Goal: Obtain resource: Download file/media

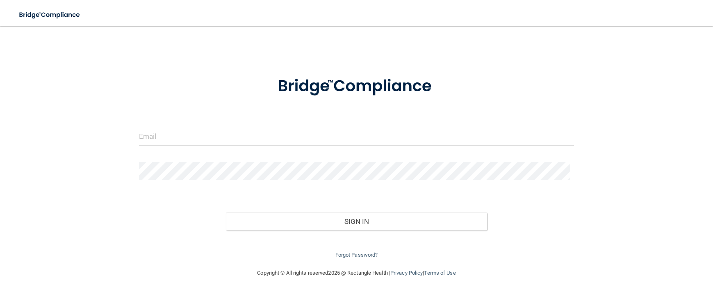
scroll to position [14, 0]
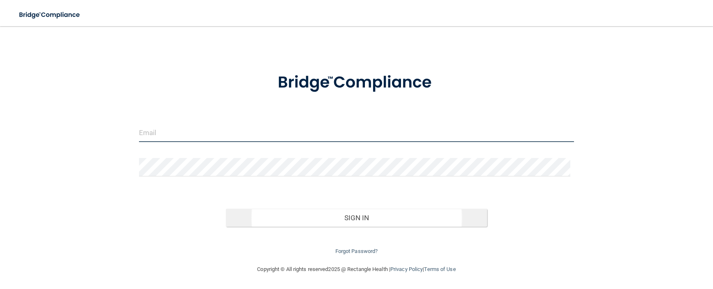
type input "[EMAIL_ADDRESS][DOMAIN_NAME]"
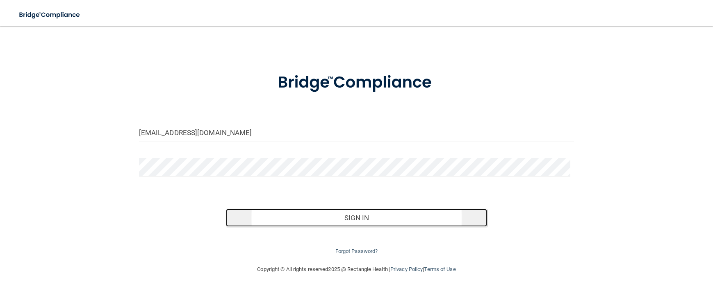
click at [342, 214] on button "Sign In" at bounding box center [356, 218] width 261 height 18
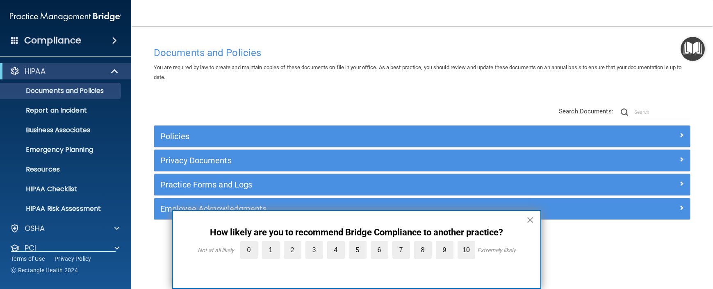
click at [528, 220] on button "×" at bounding box center [530, 220] width 8 height 13
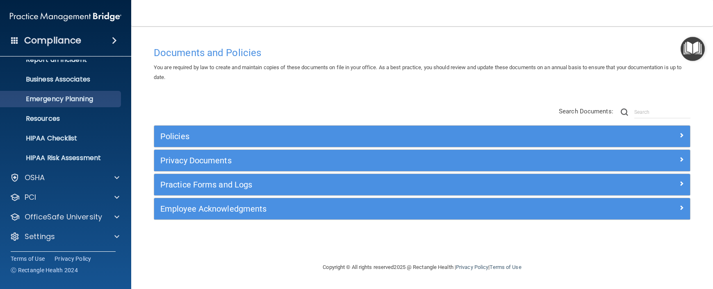
scroll to position [10, 0]
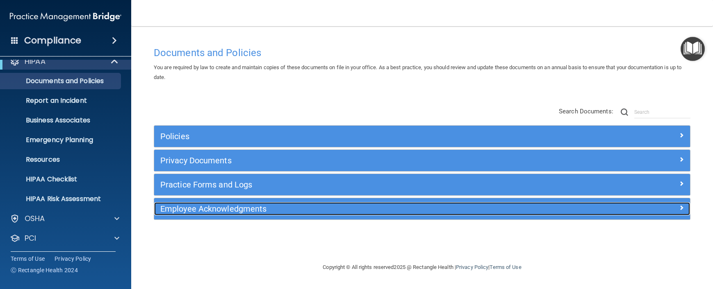
click at [223, 211] on h5 "Employee Acknowledgments" at bounding box center [354, 209] width 389 height 9
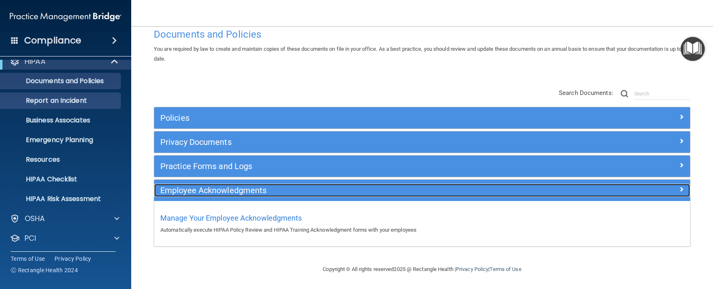
scroll to position [0, 0]
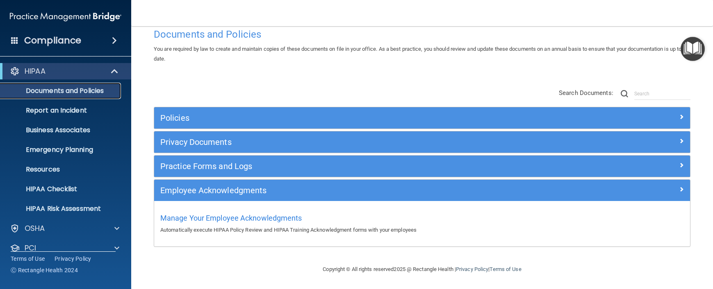
click at [82, 90] on p "Documents and Policies" at bounding box center [61, 91] width 112 height 8
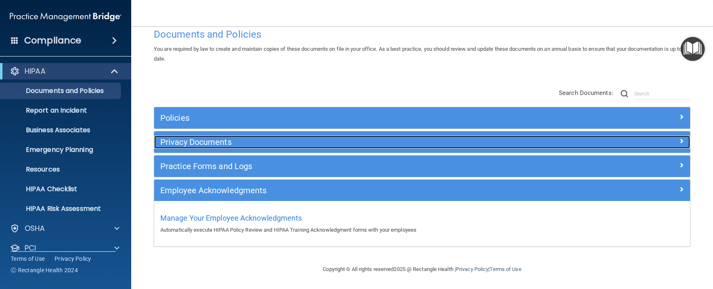
click at [209, 142] on h5 "Privacy Documents" at bounding box center [354, 142] width 389 height 9
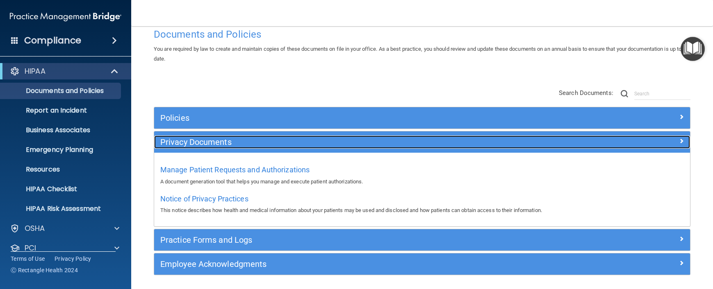
scroll to position [18, 0]
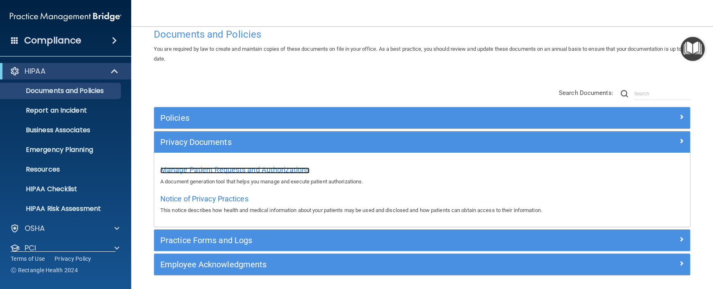
click at [230, 171] on span "Manage Patient Requests and Authorizations" at bounding box center [234, 170] width 149 height 9
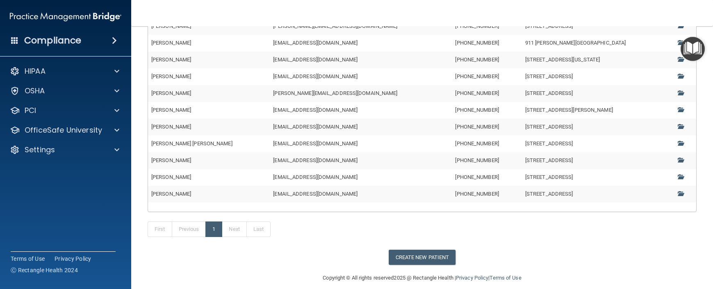
scroll to position [141, 0]
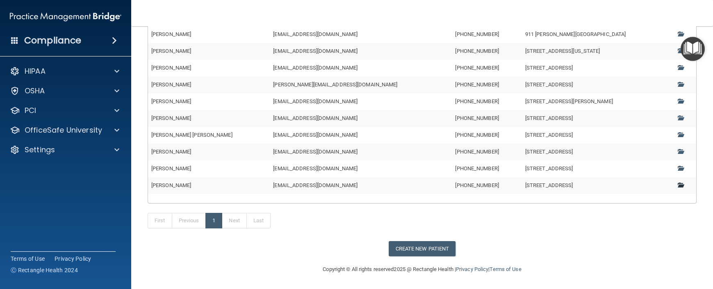
click at [678, 183] on span at bounding box center [680, 184] width 5 height 5
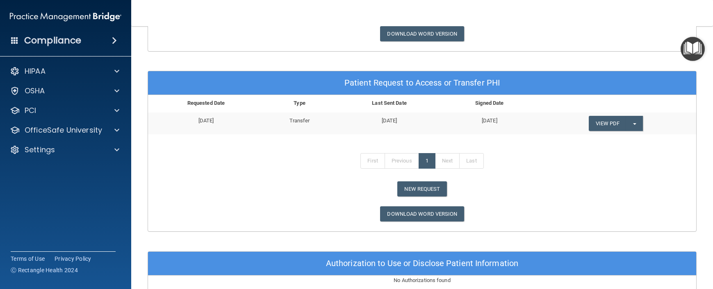
scroll to position [364, 0]
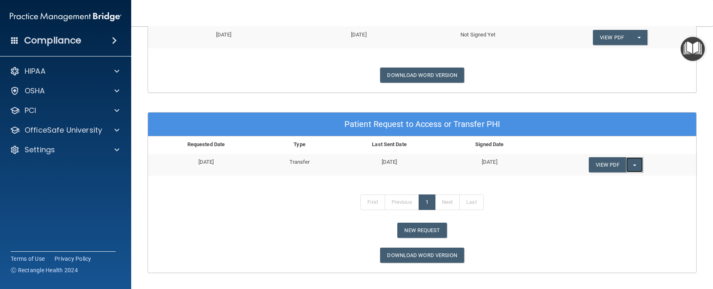
click at [632, 166] on button "Split button!" at bounding box center [634, 164] width 17 height 15
click at [546, 204] on div "First Previous 1 Next Last" at bounding box center [422, 204] width 560 height 38
click at [413, 255] on link "Download Word Version" at bounding box center [422, 255] width 84 height 15
click at [380, 157] on td "[DATE]" at bounding box center [389, 165] width 108 height 22
click at [377, 157] on td "[DATE]" at bounding box center [389, 165] width 108 height 22
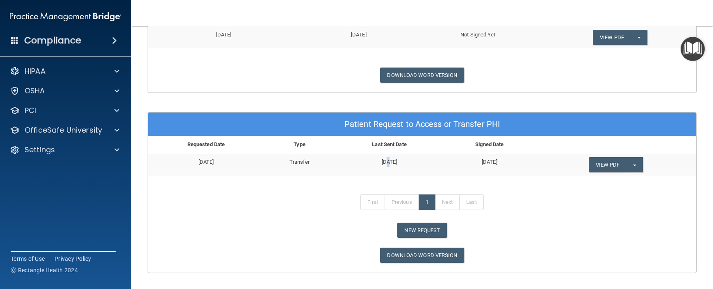
click at [377, 157] on td "[DATE]" at bounding box center [389, 165] width 108 height 22
click at [601, 165] on link "View PDF" at bounding box center [608, 164] width 38 height 15
click at [307, 80] on div "Download Word Version" at bounding box center [422, 75] width 560 height 15
click at [307, 248] on div "Patient Request to Access or Transfer PHI Requested Date Type Last Sent Date Si…" at bounding box center [422, 192] width 549 height 161
